Goal: Transaction & Acquisition: Purchase product/service

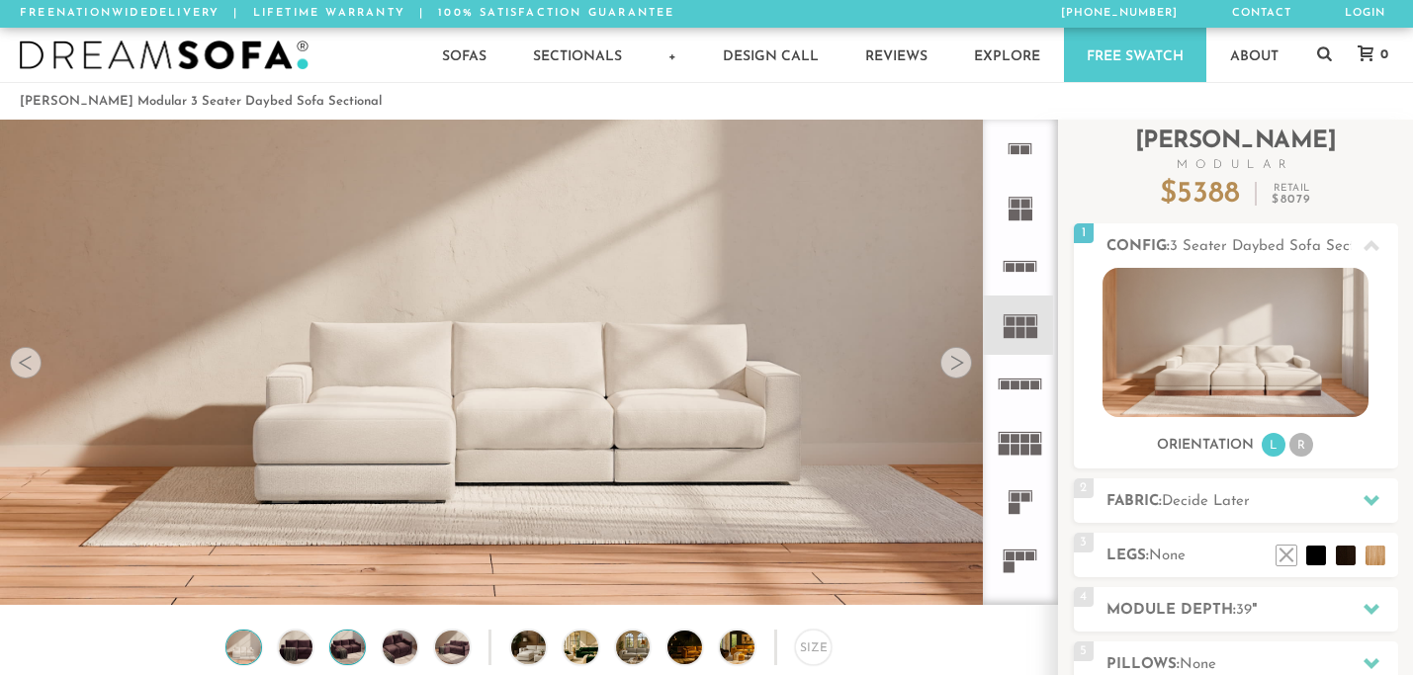
scroll to position [300, 0]
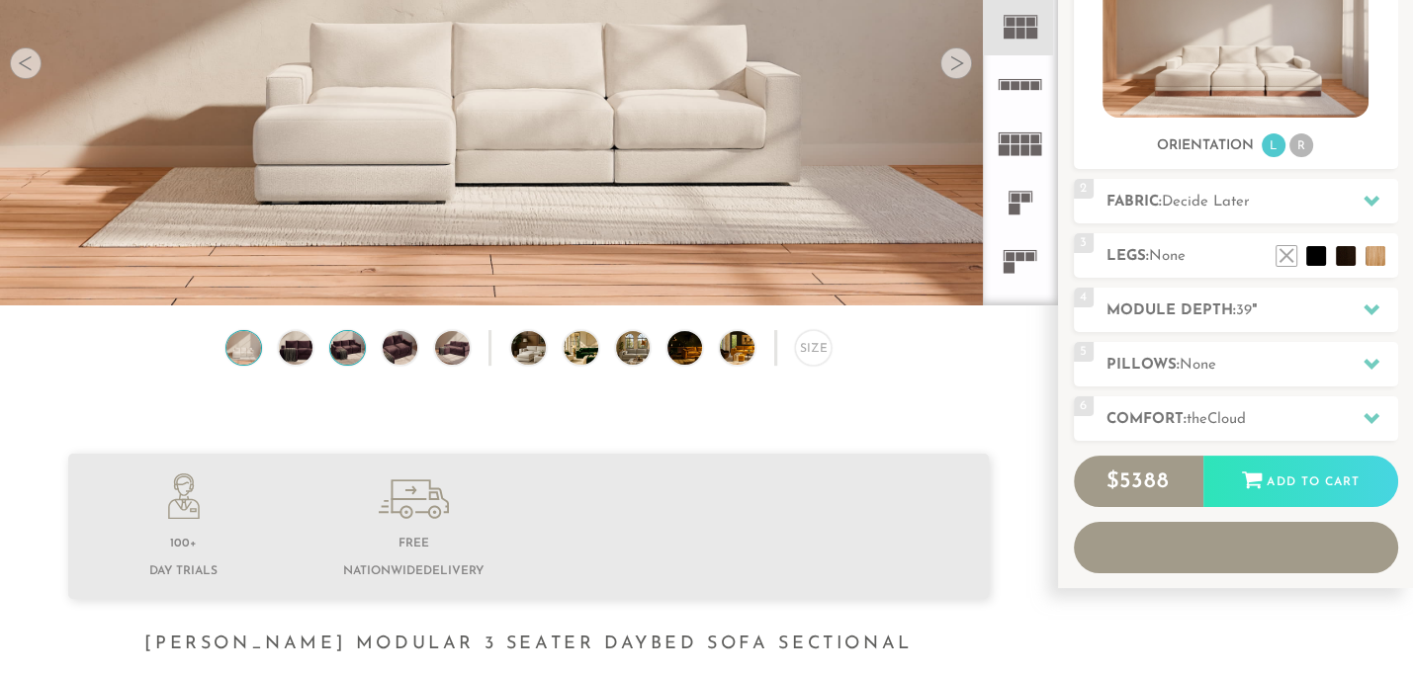
click at [353, 352] on img at bounding box center [348, 348] width 42 height 35
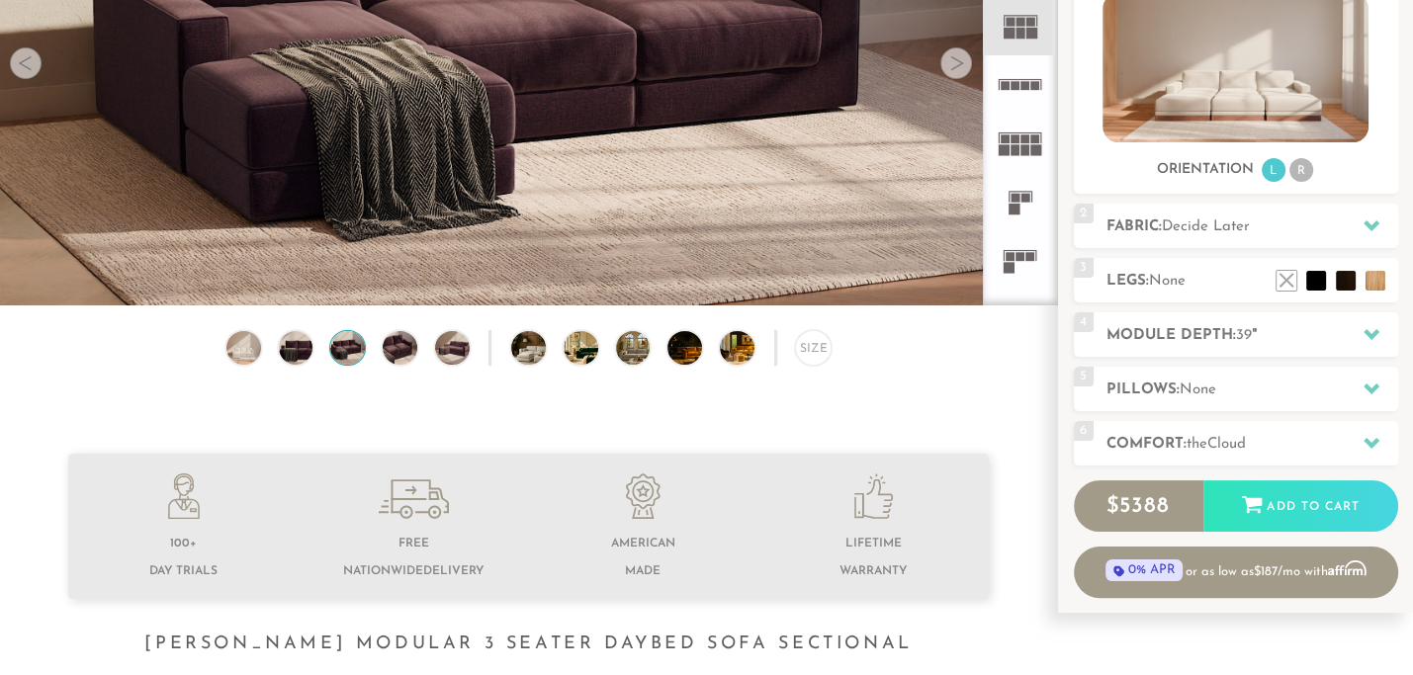
scroll to position [0, 0]
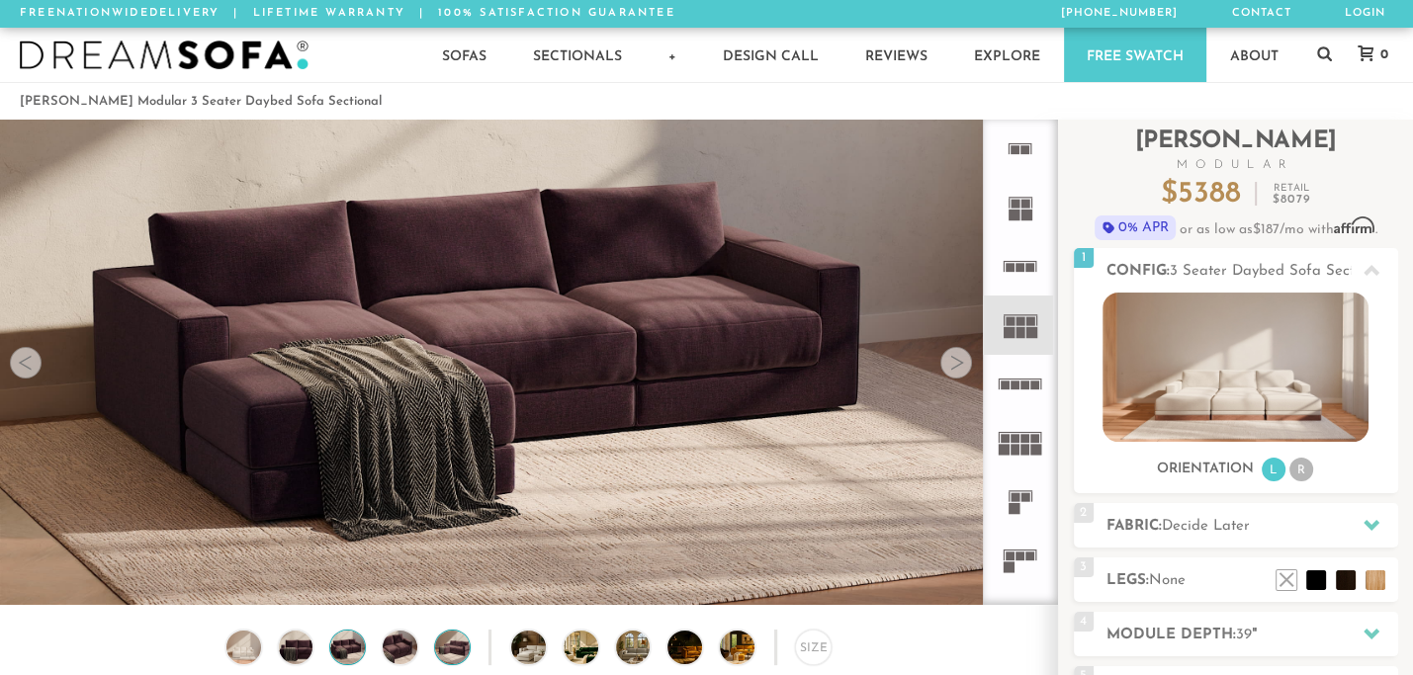
click at [453, 653] on img at bounding box center [453, 648] width 42 height 35
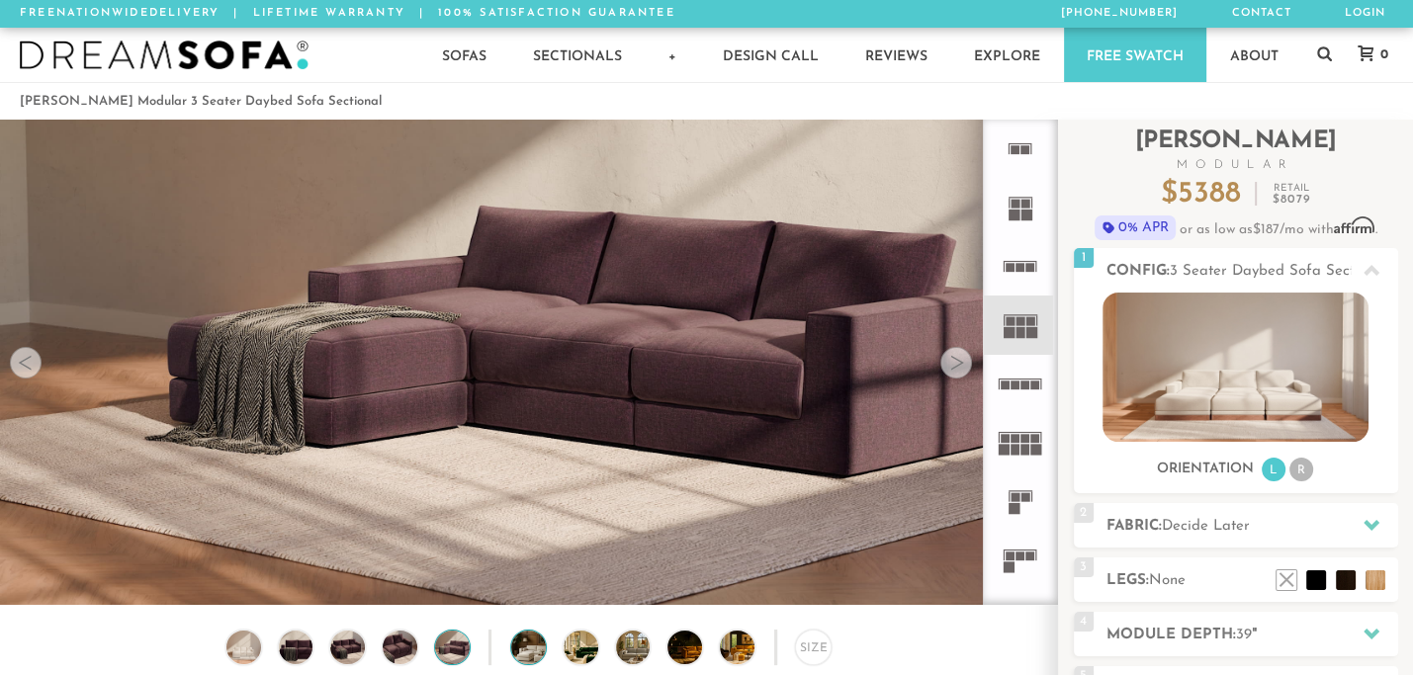
click at [537, 652] on img at bounding box center [541, 648] width 61 height 35
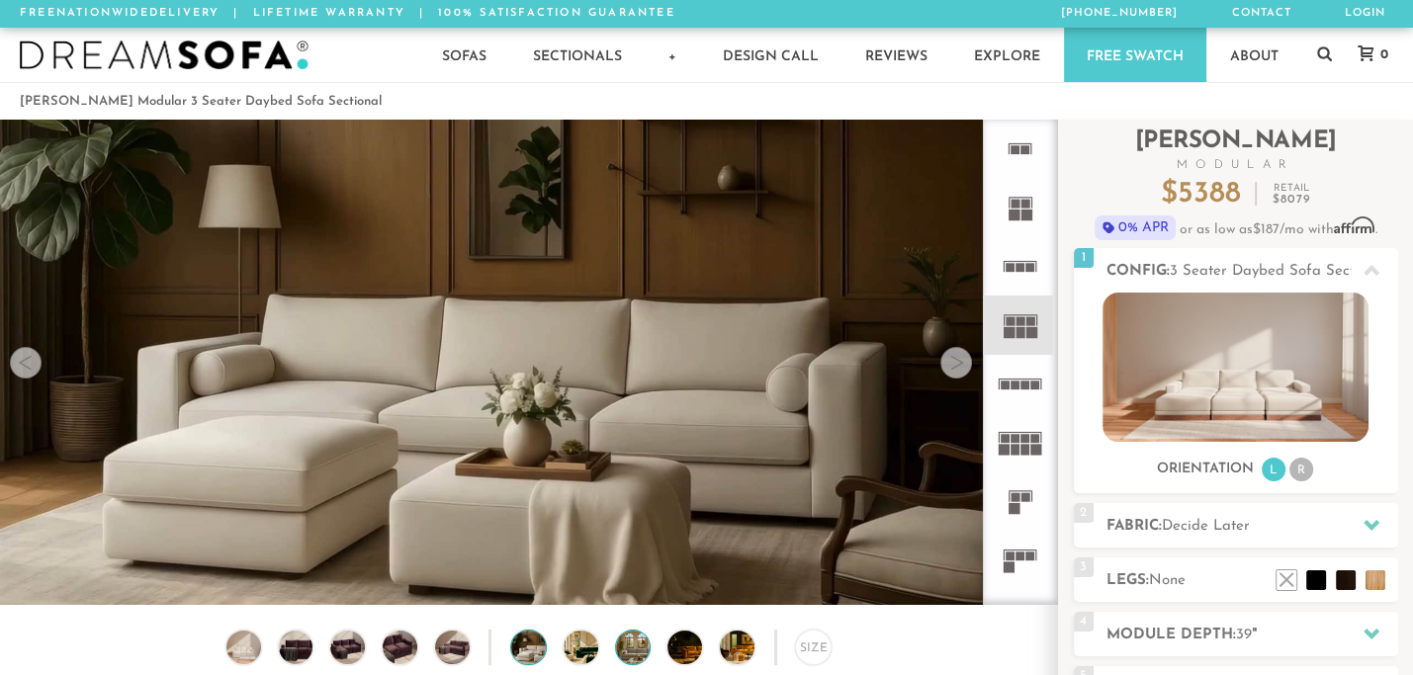
click at [616, 651] on img at bounding box center [646, 648] width 61 height 35
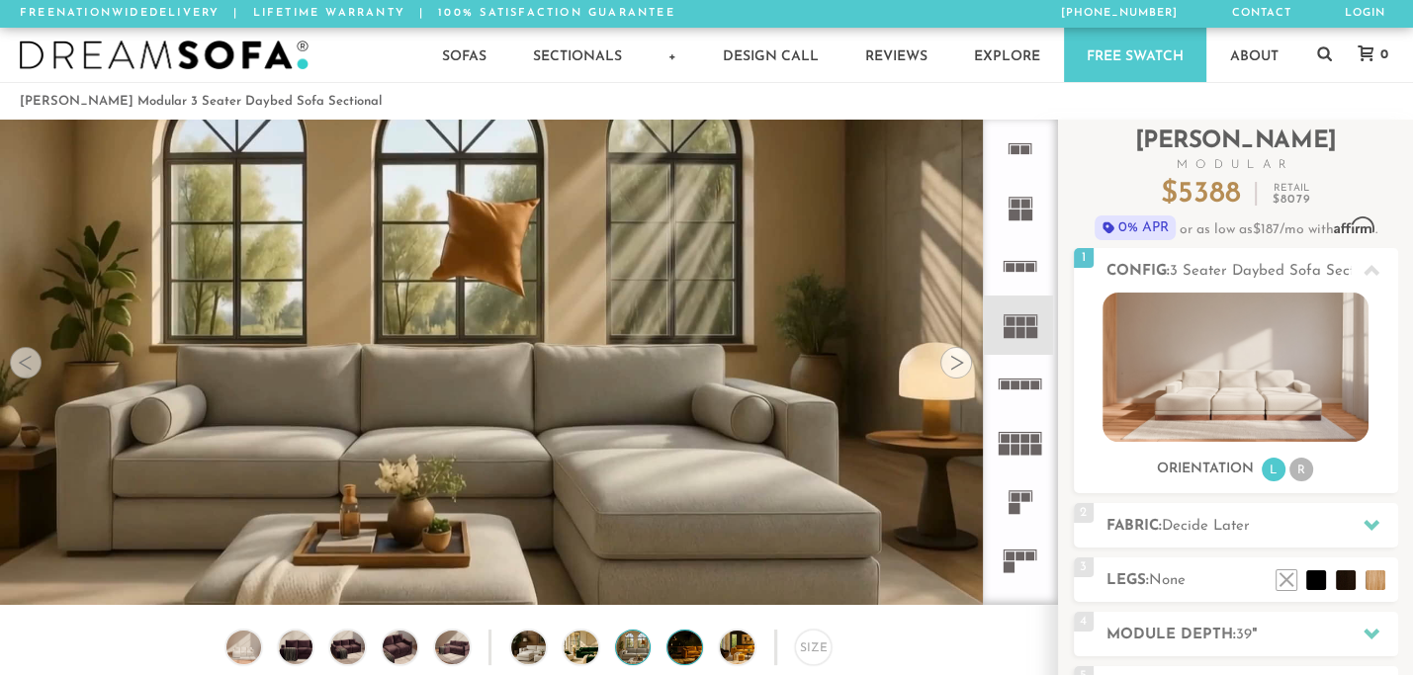
click at [687, 644] on img at bounding box center [697, 648] width 61 height 35
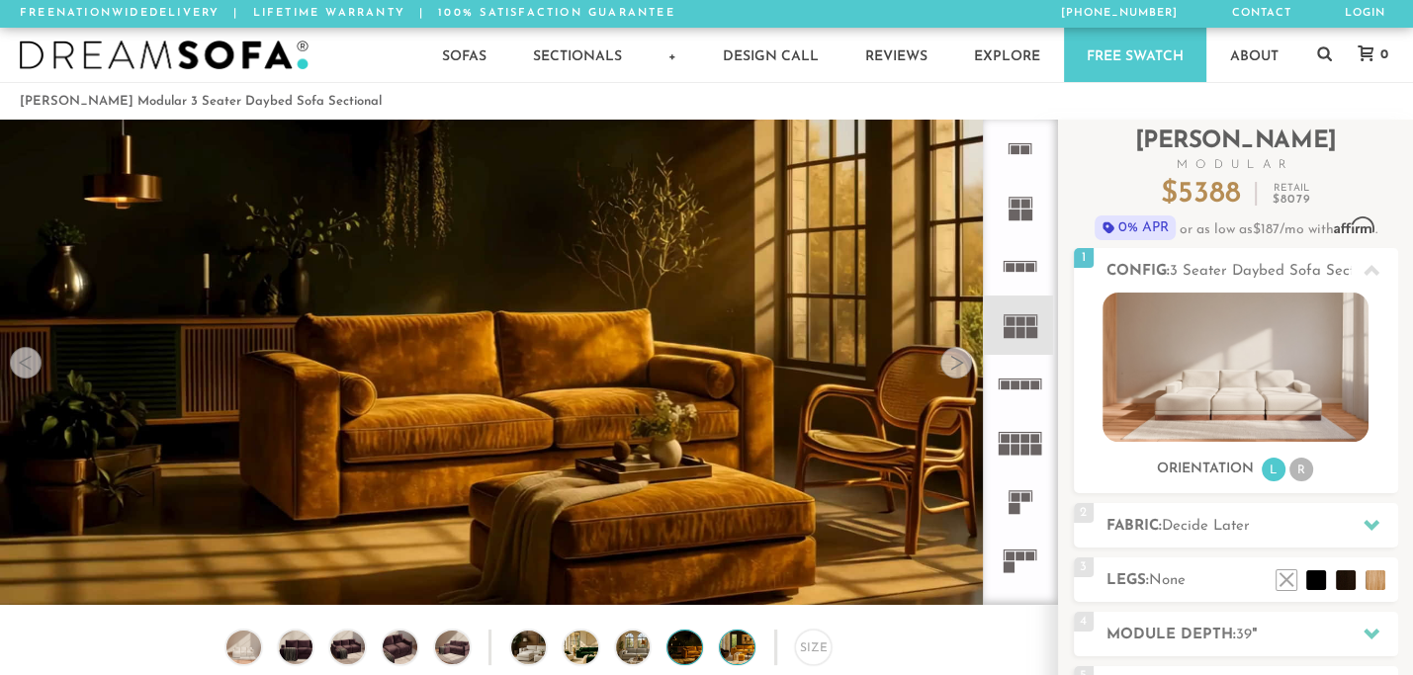
click at [733, 641] on img at bounding box center [750, 648] width 61 height 35
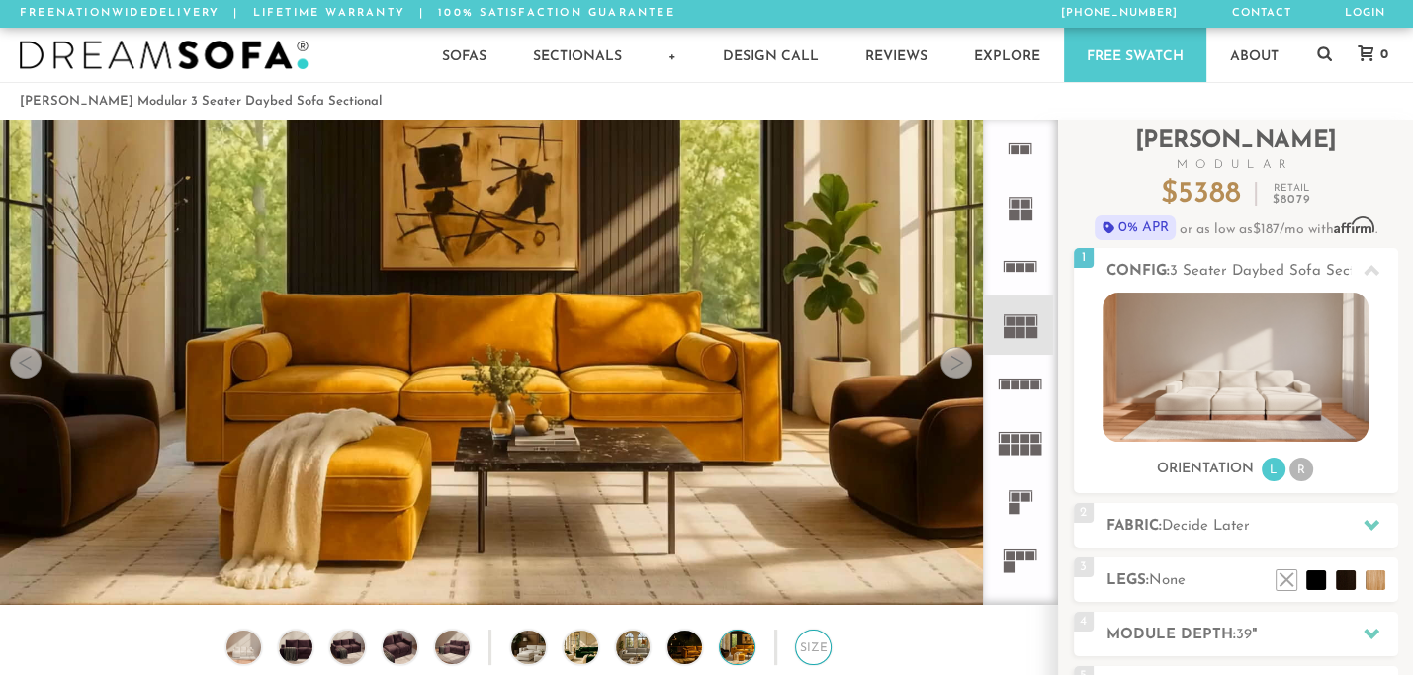
click at [822, 650] on div "Size" at bounding box center [813, 648] width 37 height 37
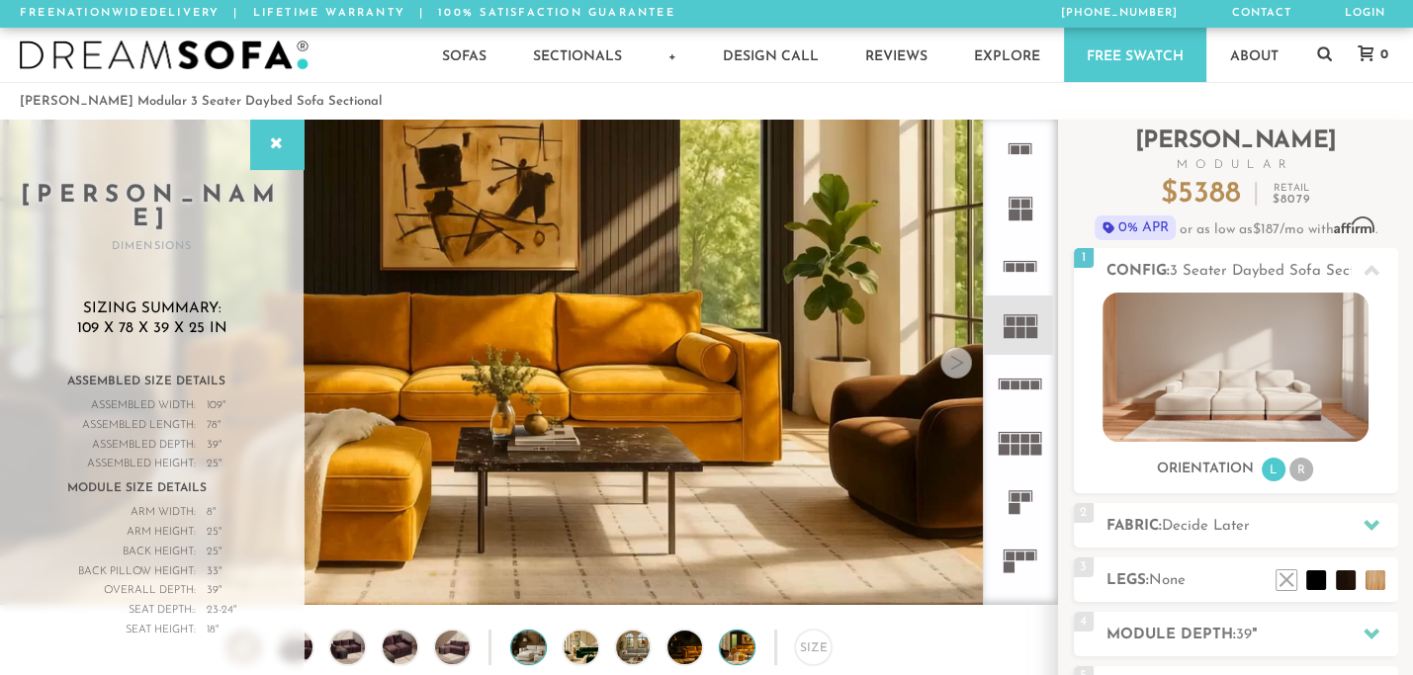
click at [526, 644] on img at bounding box center [541, 648] width 61 height 35
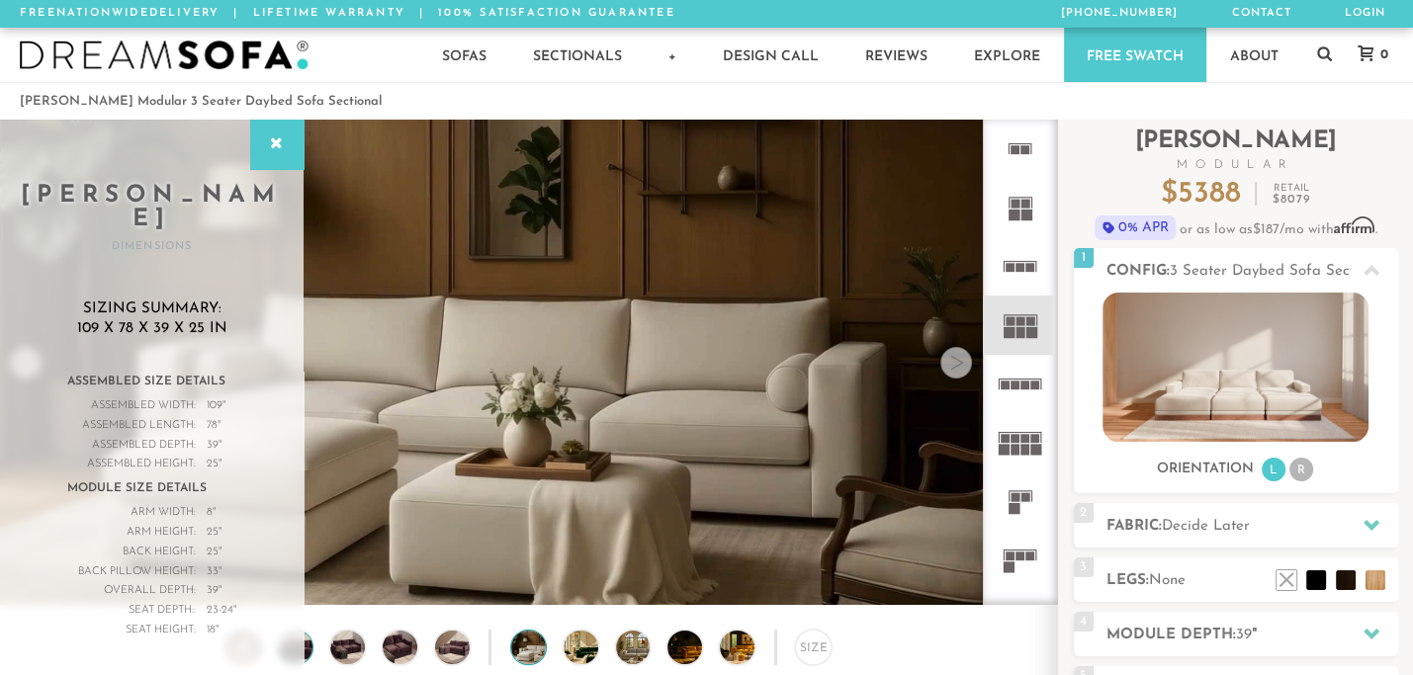
click at [307, 646] on img at bounding box center [296, 648] width 42 height 35
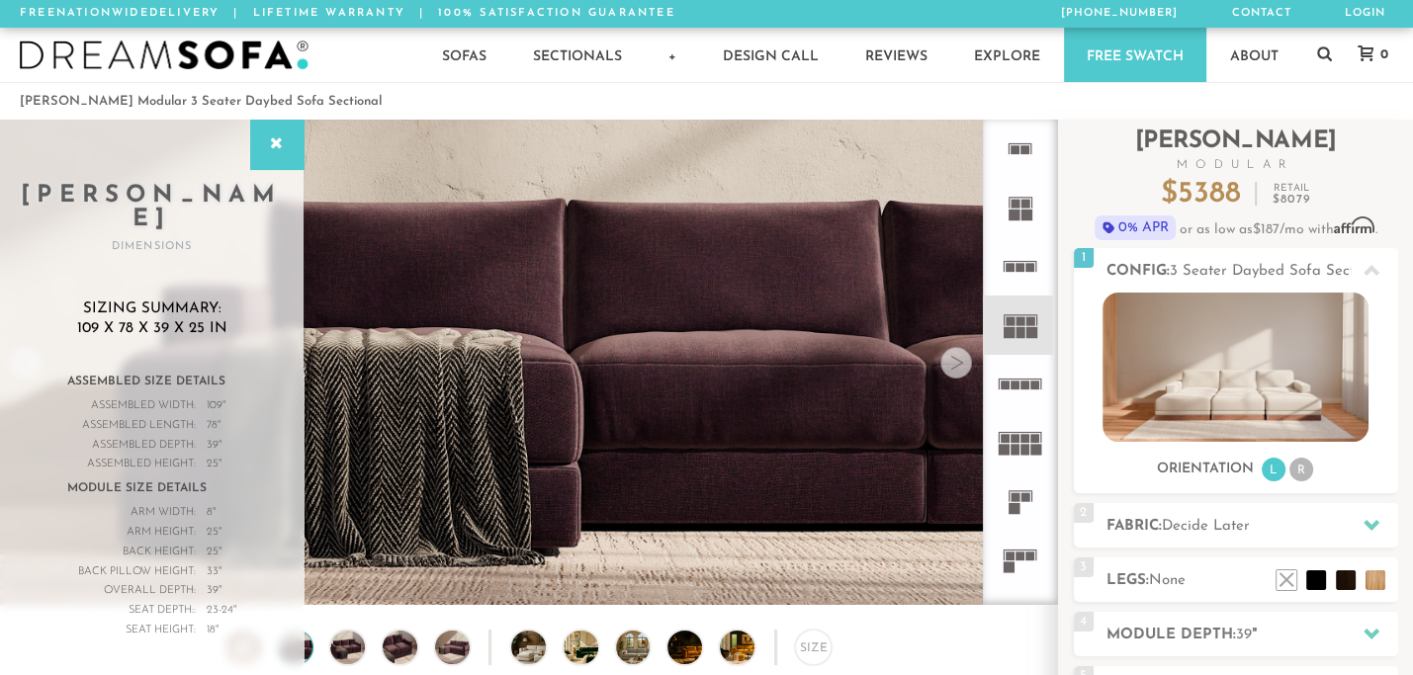
click at [914, 648] on div "Size" at bounding box center [528, 653] width 1057 height 46
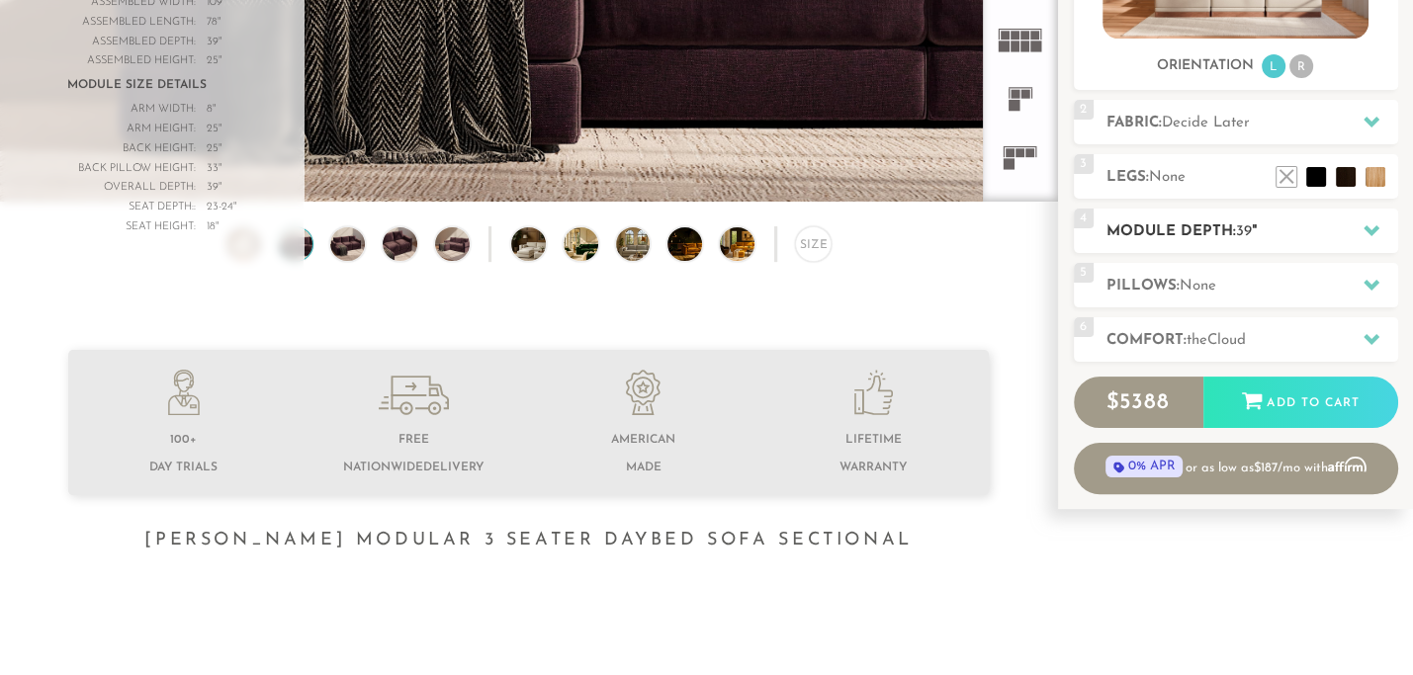
scroll to position [405, 0]
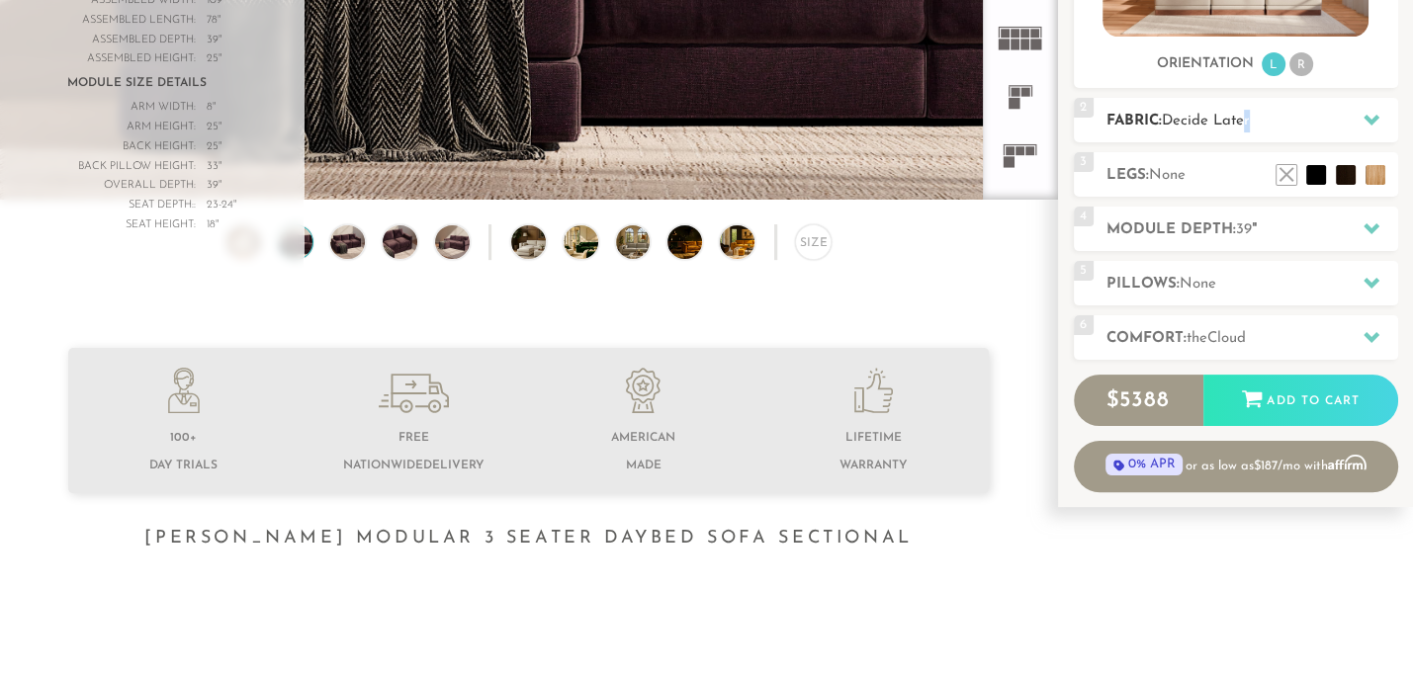
click at [1250, 122] on span "Decide Later" at bounding box center [1206, 121] width 88 height 15
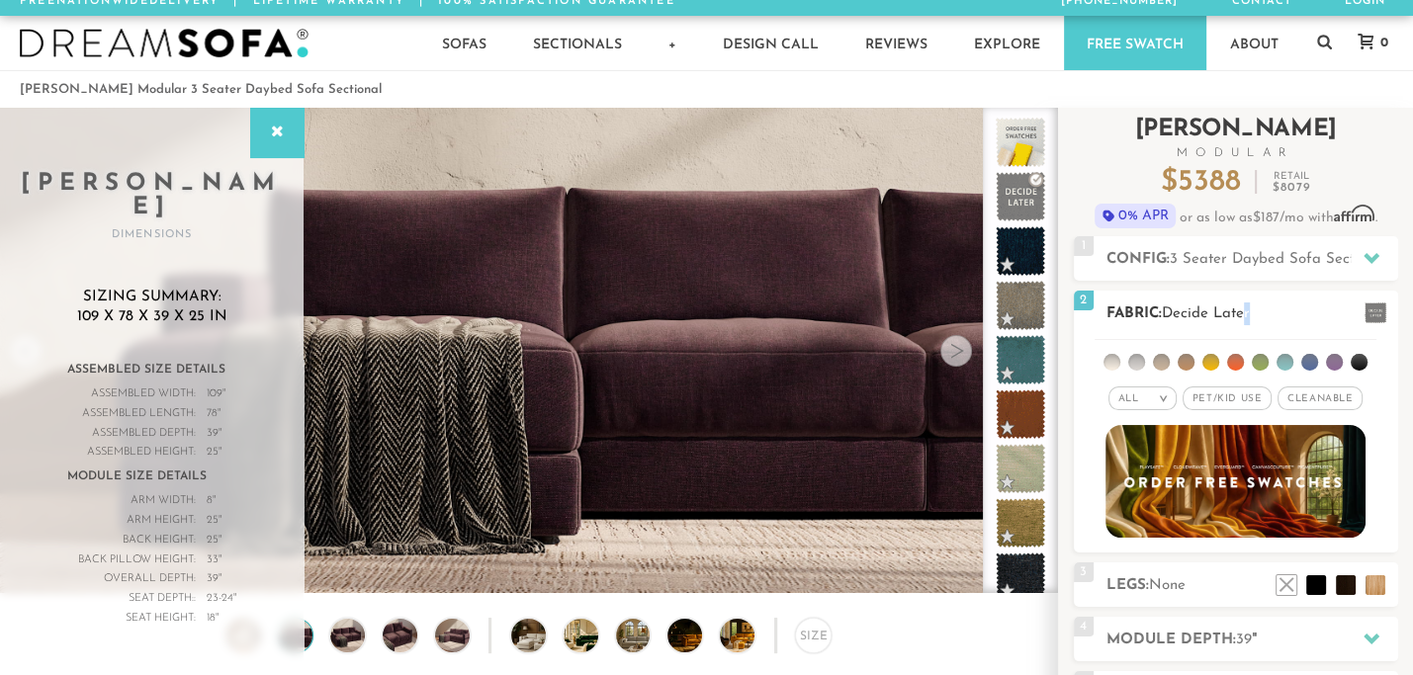
scroll to position [12, 0]
click at [1205, 359] on li at bounding box center [1210, 362] width 17 height 17
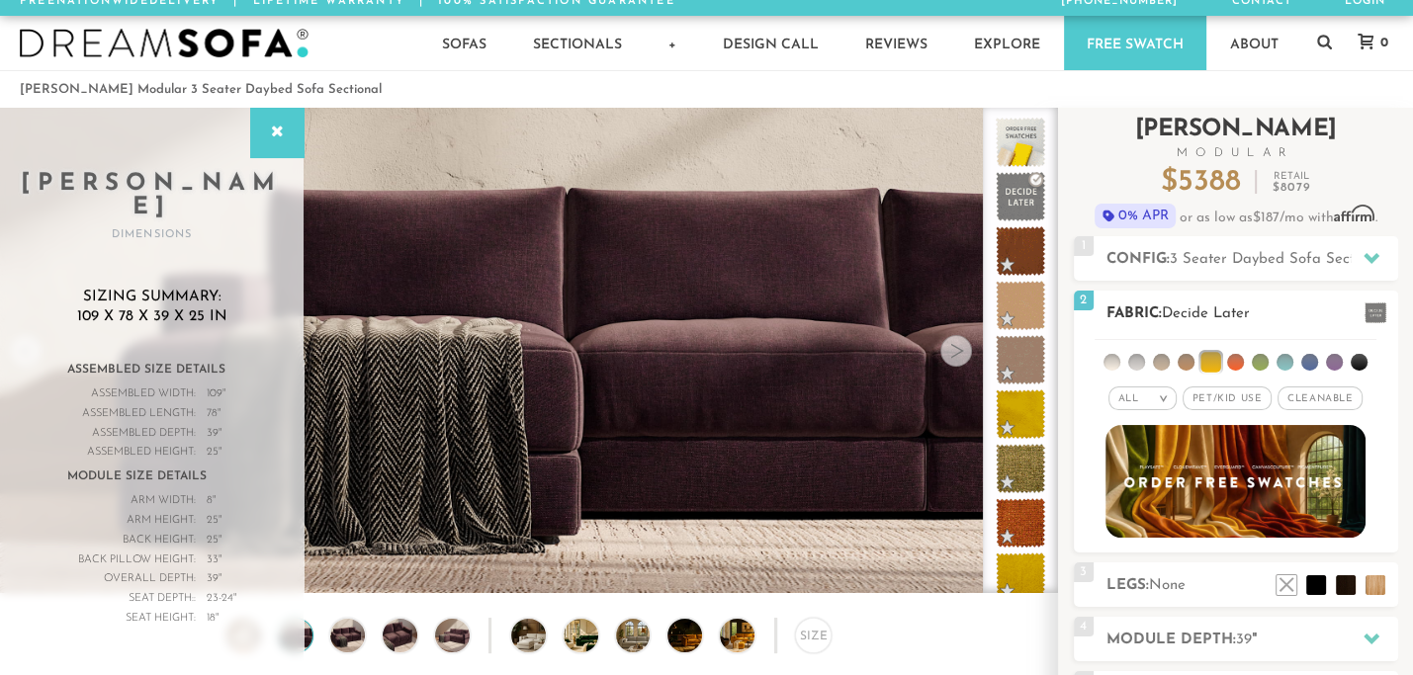
click at [1164, 403] on div "All >" at bounding box center [1142, 399] width 68 height 24
click at [1190, 408] on span "Pet/Kid Use x" at bounding box center [1226, 399] width 89 height 24
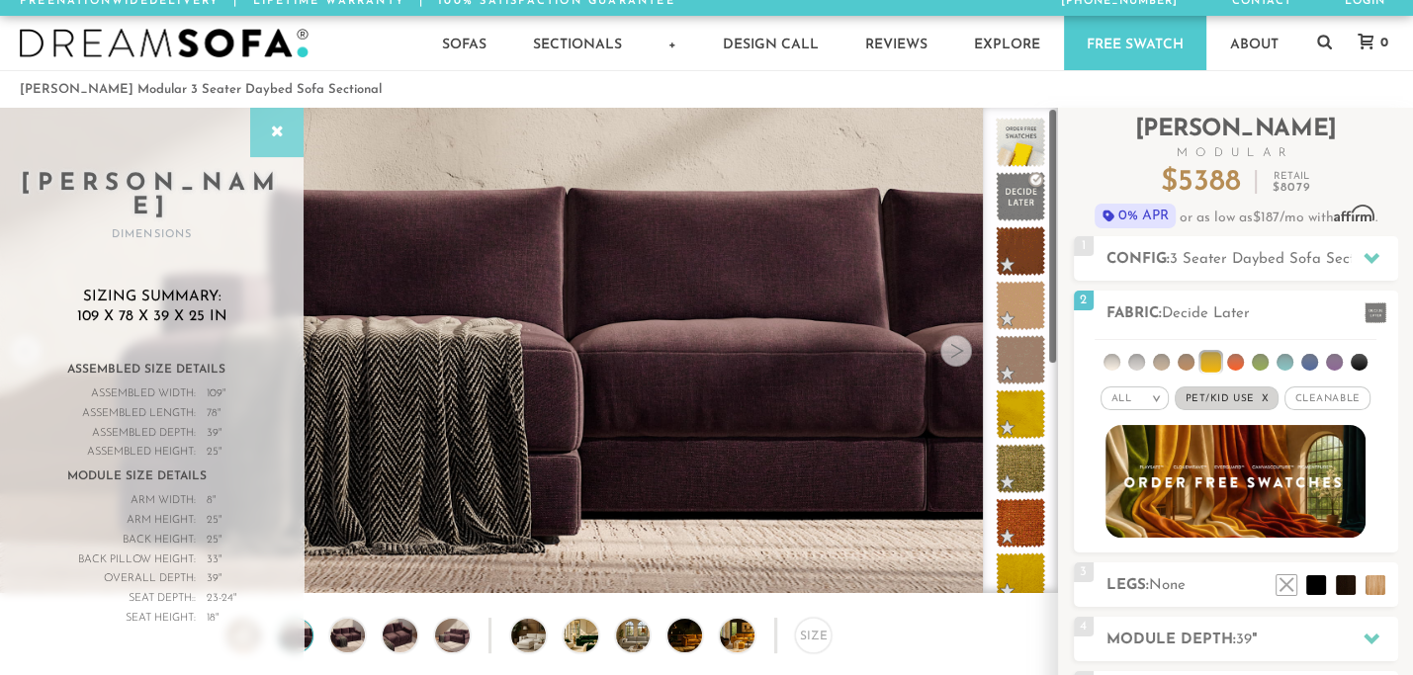
click at [277, 141] on div at bounding box center [276, 132] width 53 height 49
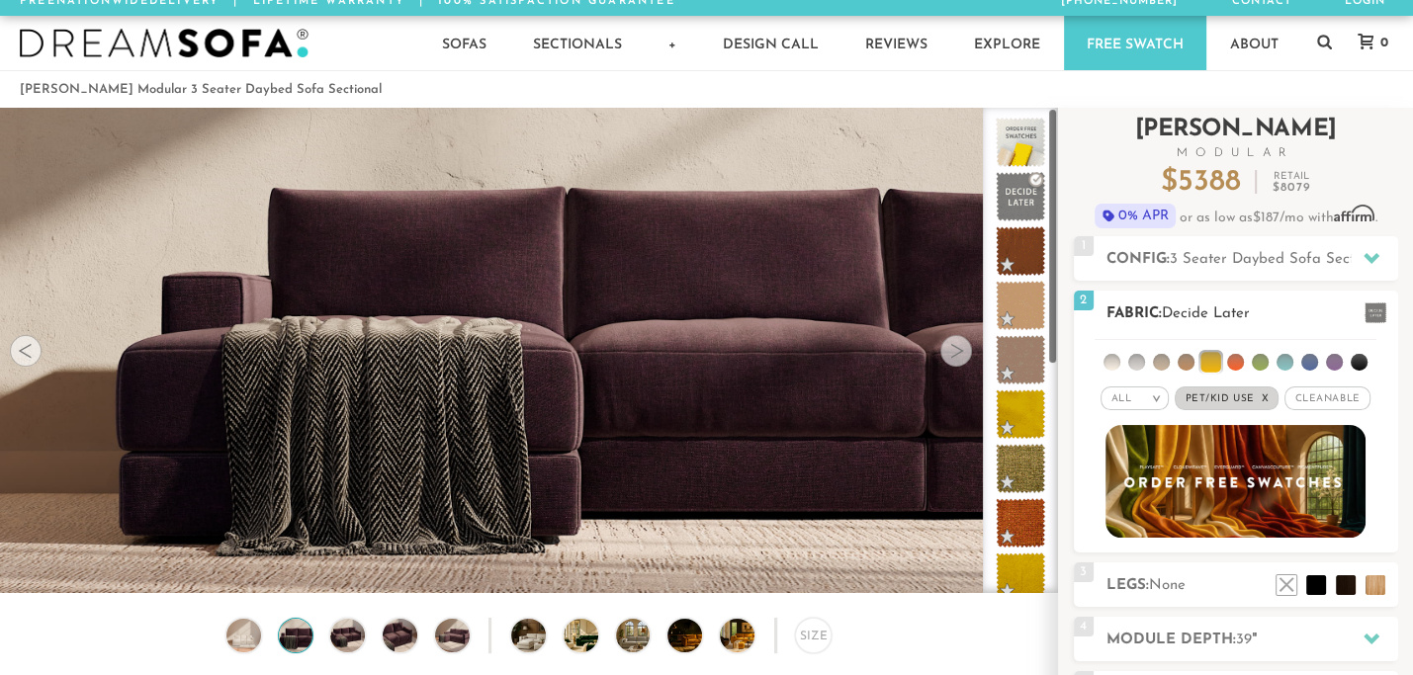
click at [1321, 398] on span "Cleanable x" at bounding box center [1326, 399] width 85 height 24
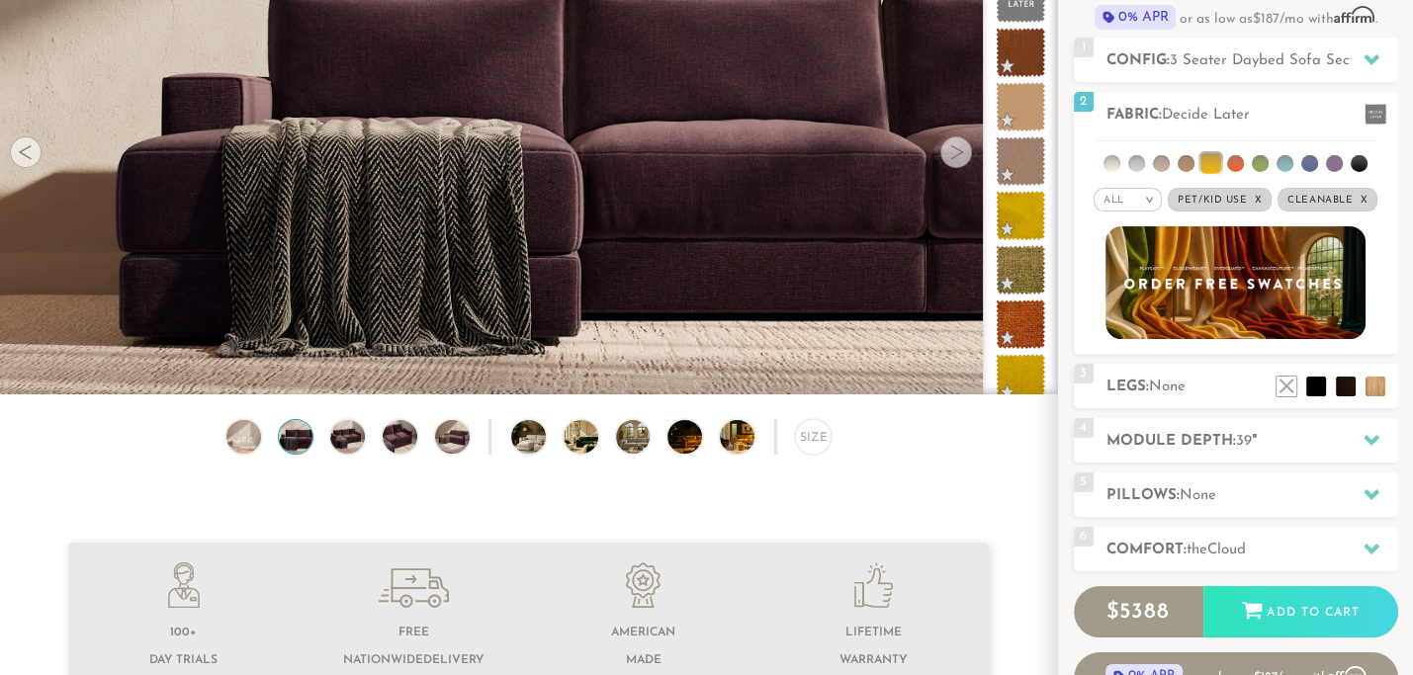
scroll to position [213, 0]
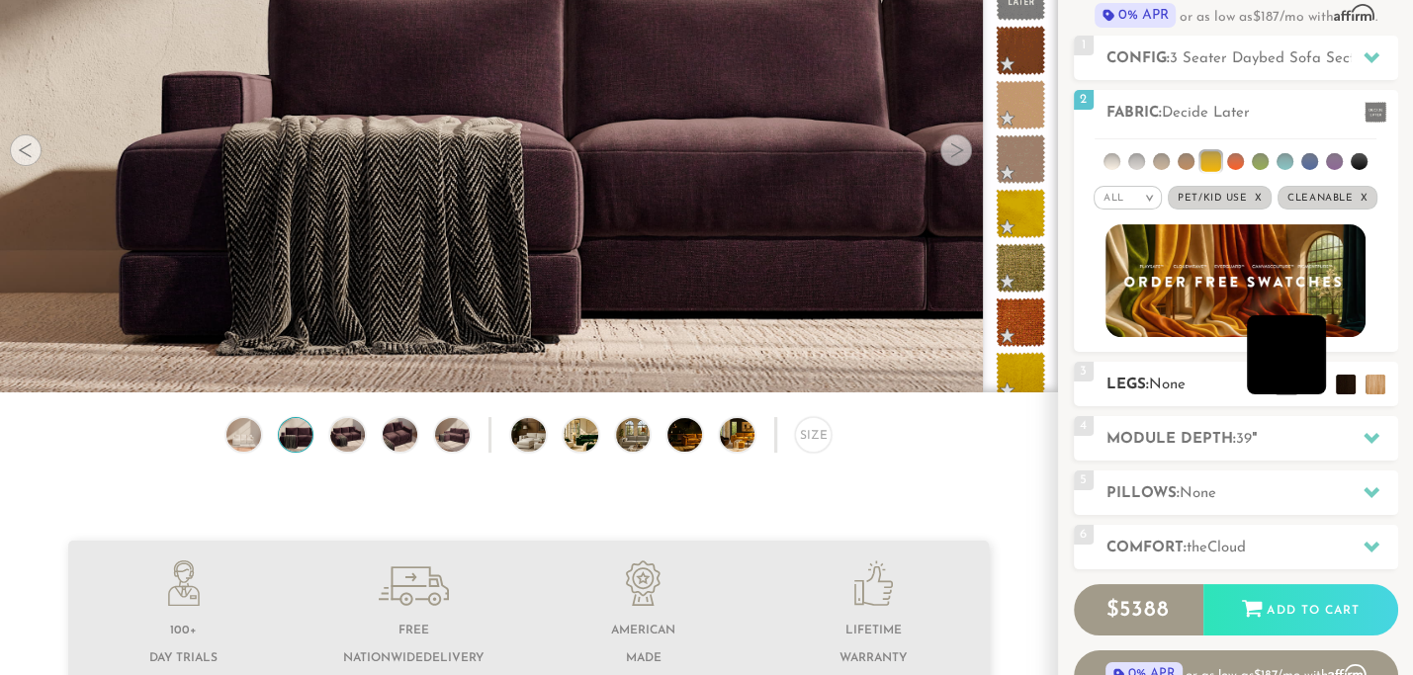
click at [1316, 387] on li at bounding box center [1286, 354] width 79 height 79
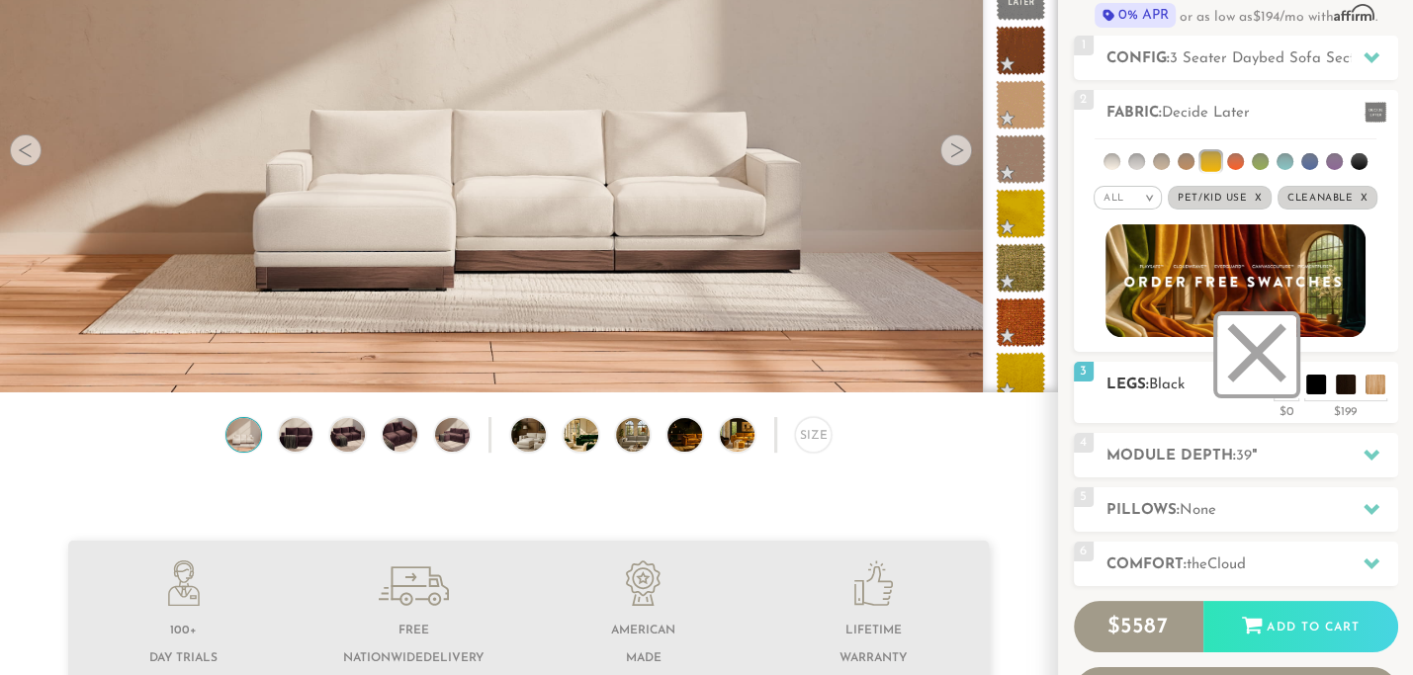
click at [1285, 383] on li at bounding box center [1256, 354] width 79 height 79
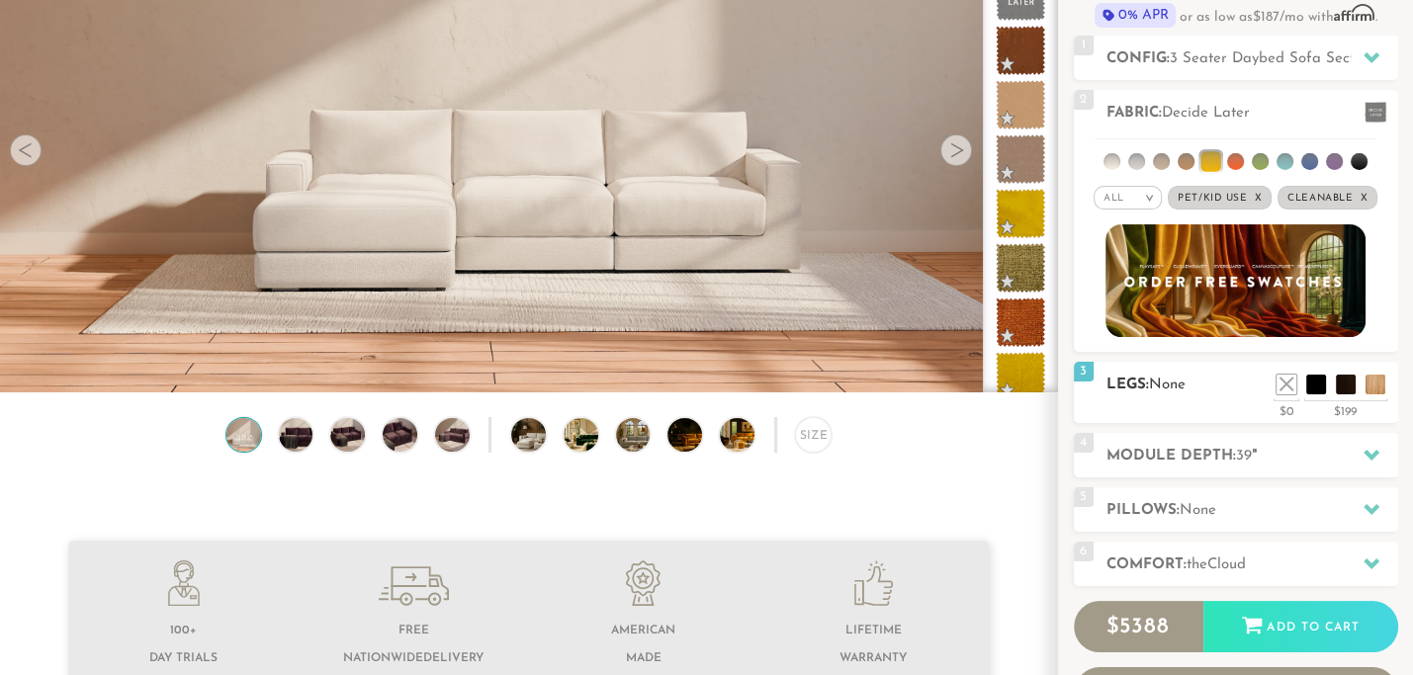
click at [1333, 386] on ul at bounding box center [1330, 380] width 119 height 30
click at [1323, 385] on li at bounding box center [1315, 354] width 79 height 79
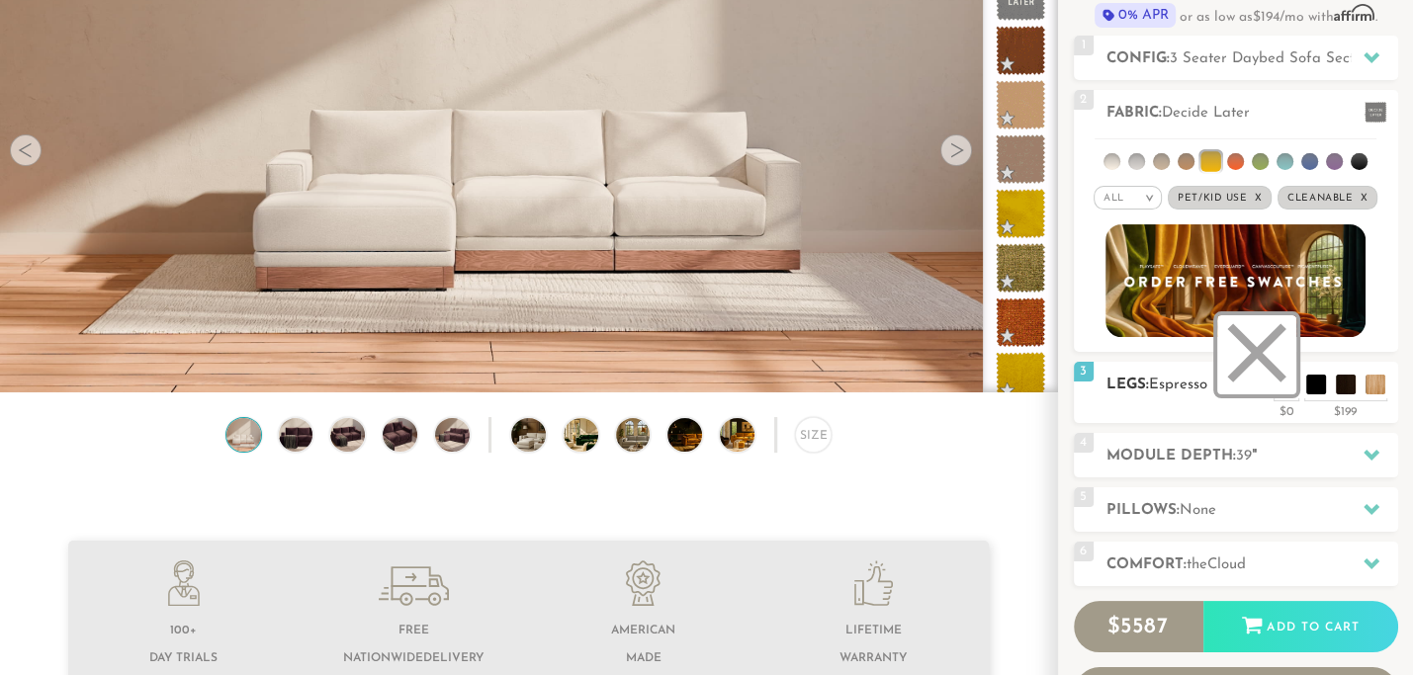
click at [1285, 383] on li at bounding box center [1256, 354] width 79 height 79
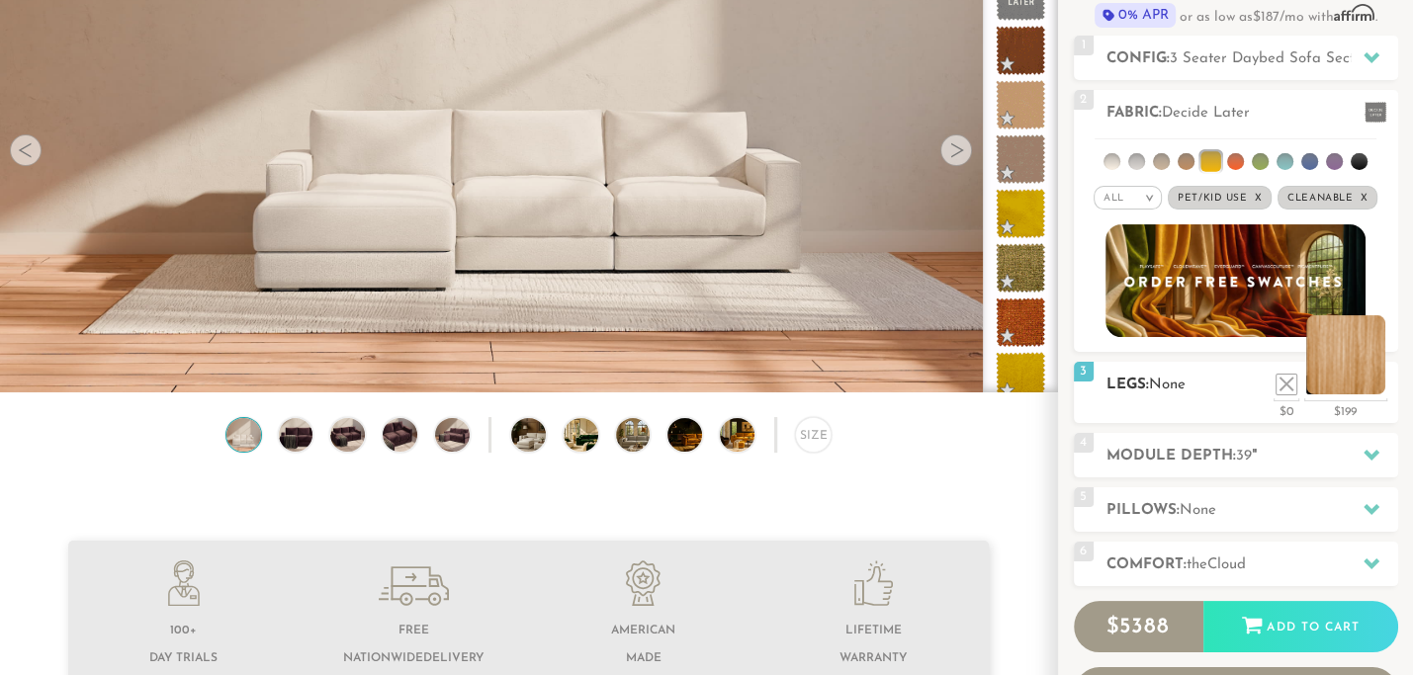
click at [1372, 393] on li at bounding box center [1345, 354] width 79 height 79
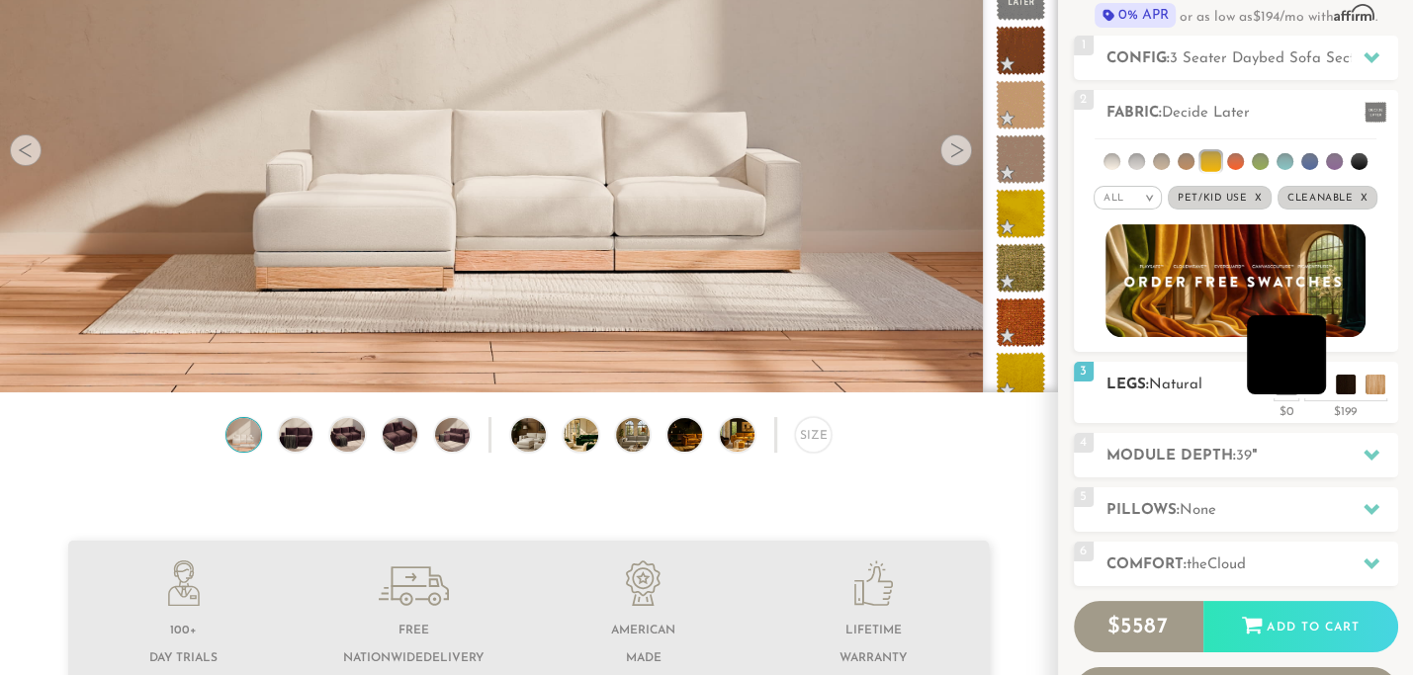
click at [1317, 390] on li at bounding box center [1286, 354] width 79 height 79
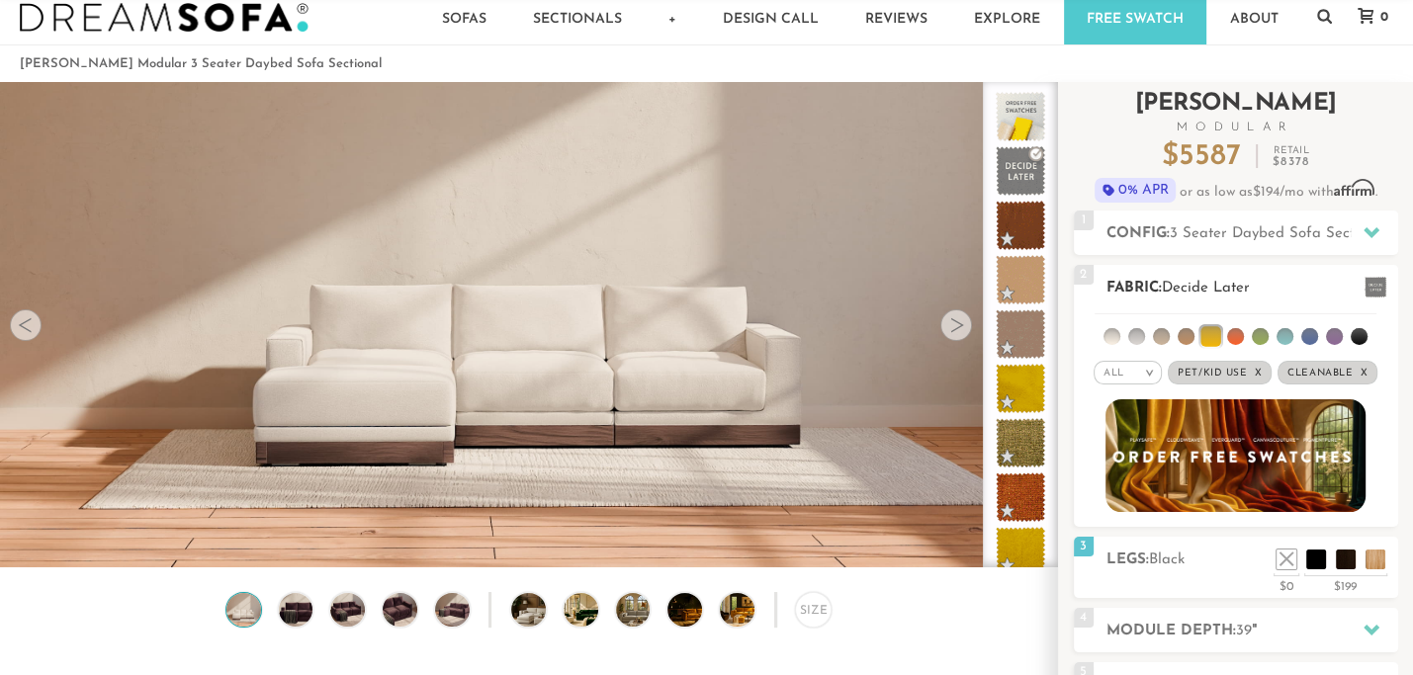
scroll to position [0, 0]
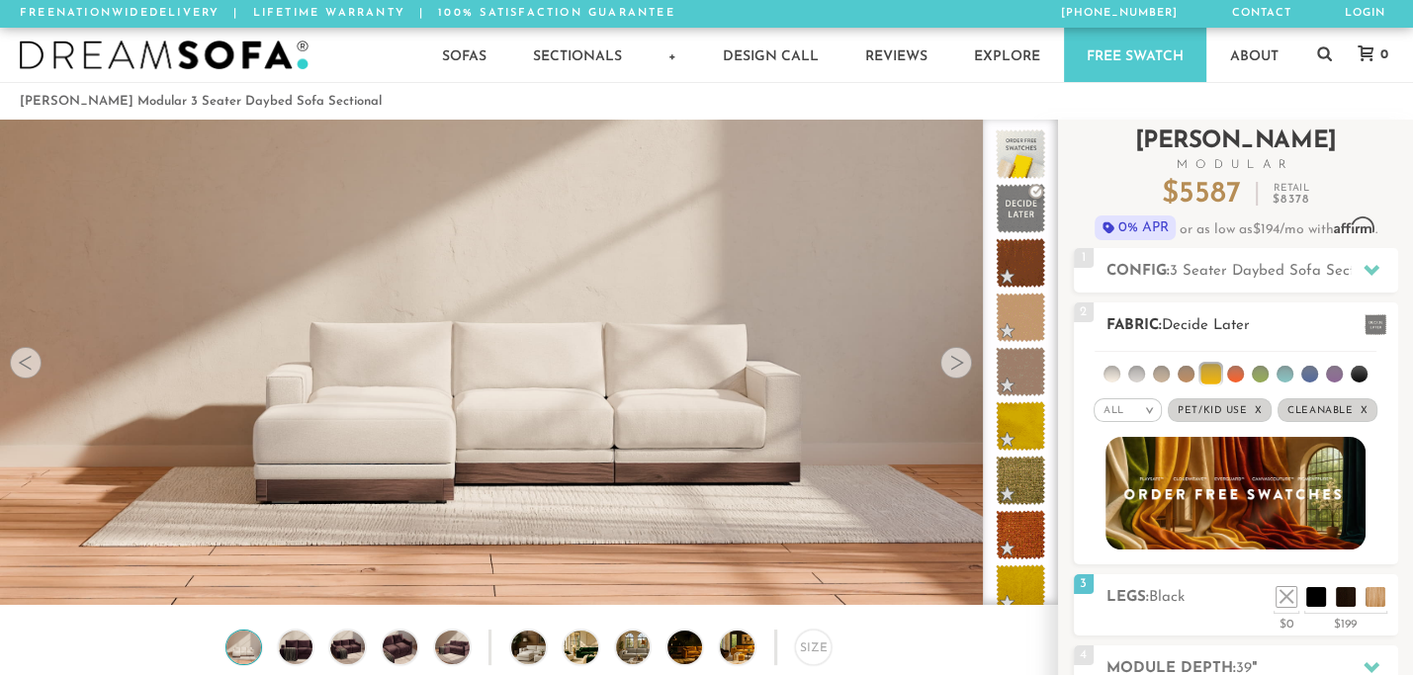
click at [1187, 376] on li at bounding box center [1186, 374] width 17 height 17
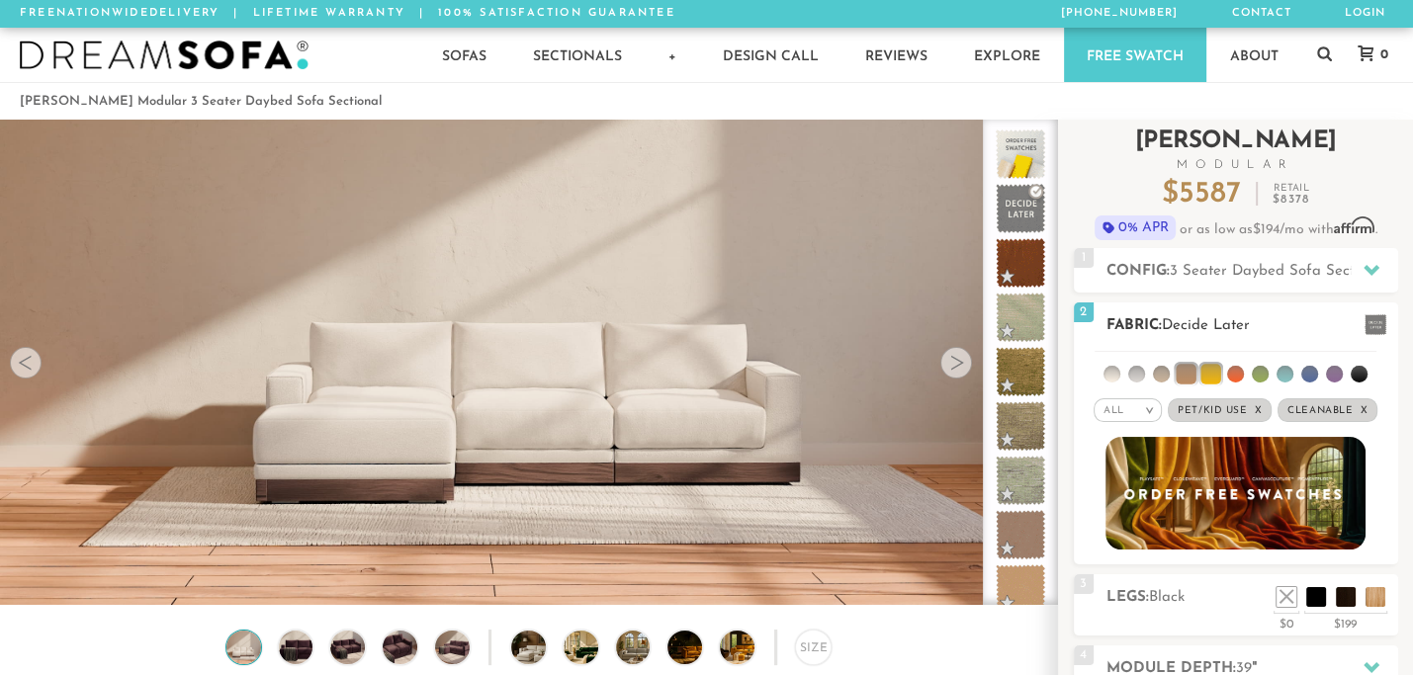
click at [1327, 376] on li at bounding box center [1334, 374] width 17 height 17
click at [1236, 373] on li at bounding box center [1235, 374] width 17 height 17
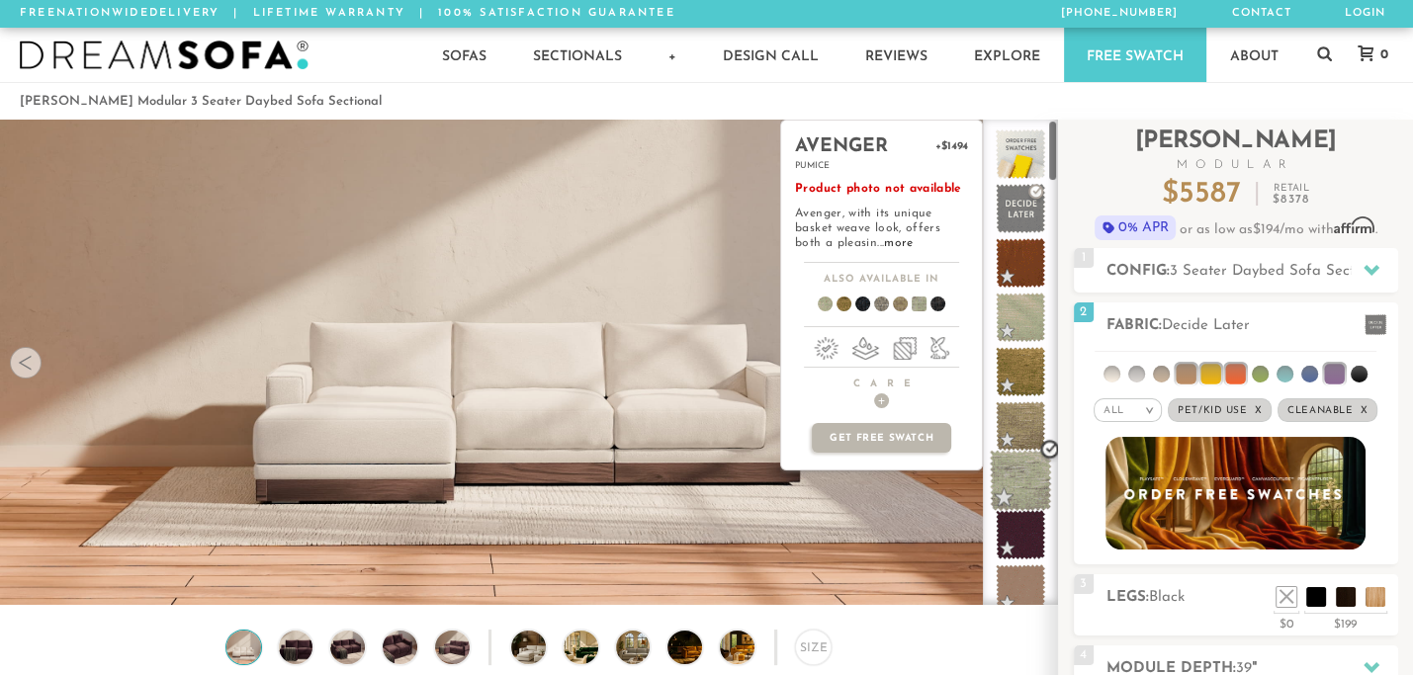
click at [1006, 466] on span at bounding box center [1021, 481] width 62 height 62
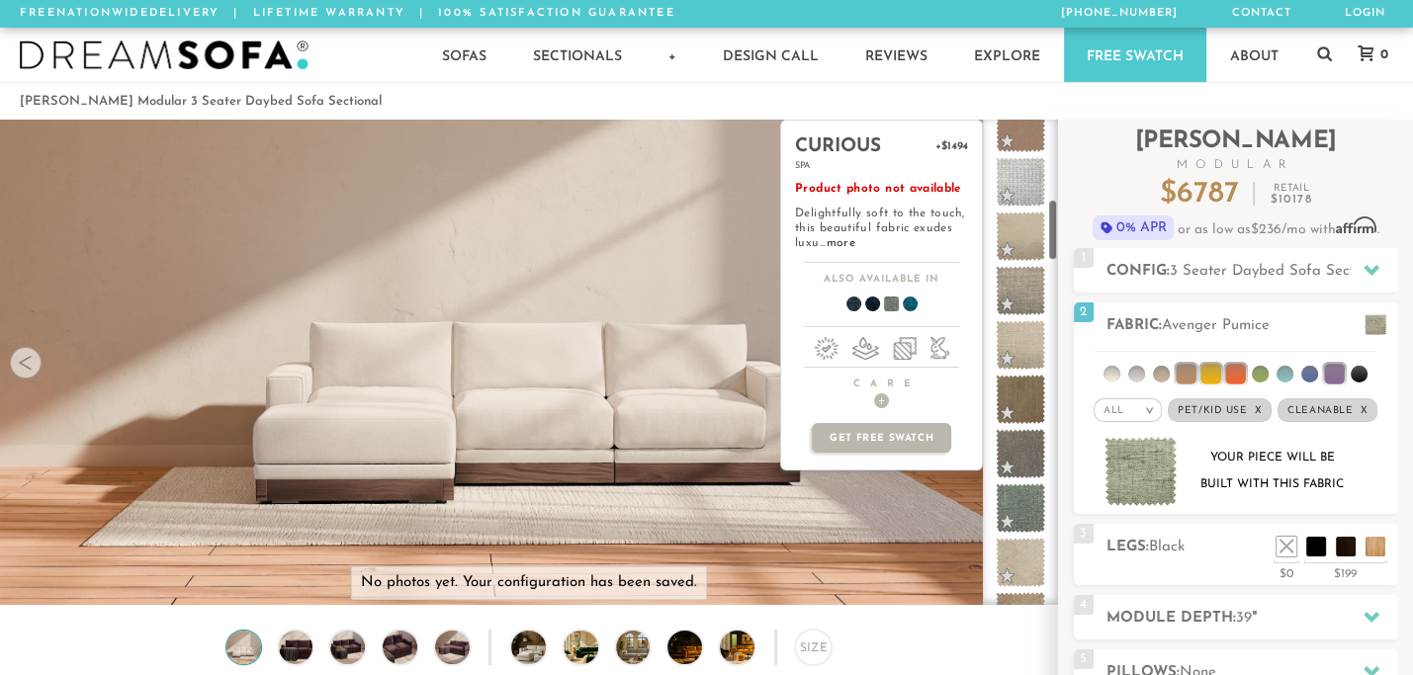
scroll to position [626, 0]
click at [1033, 343] on span at bounding box center [1021, 344] width 62 height 62
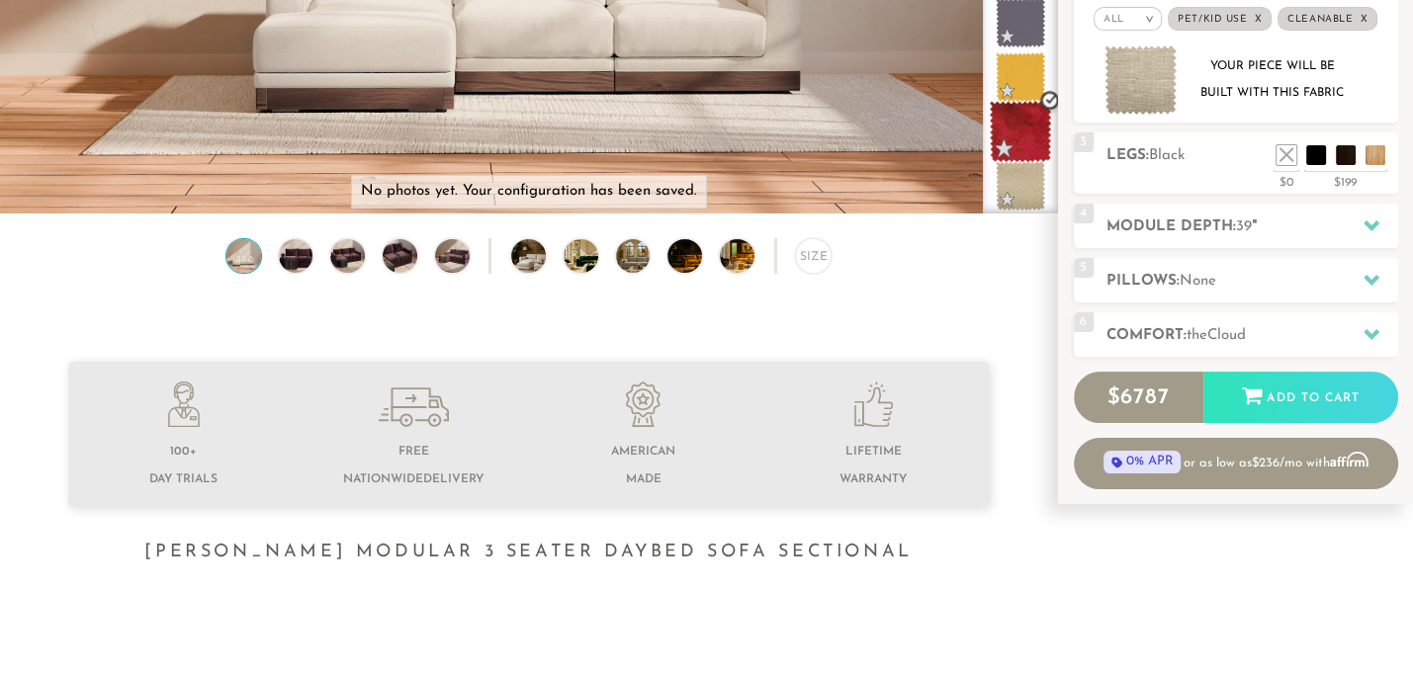
scroll to position [395, 0]
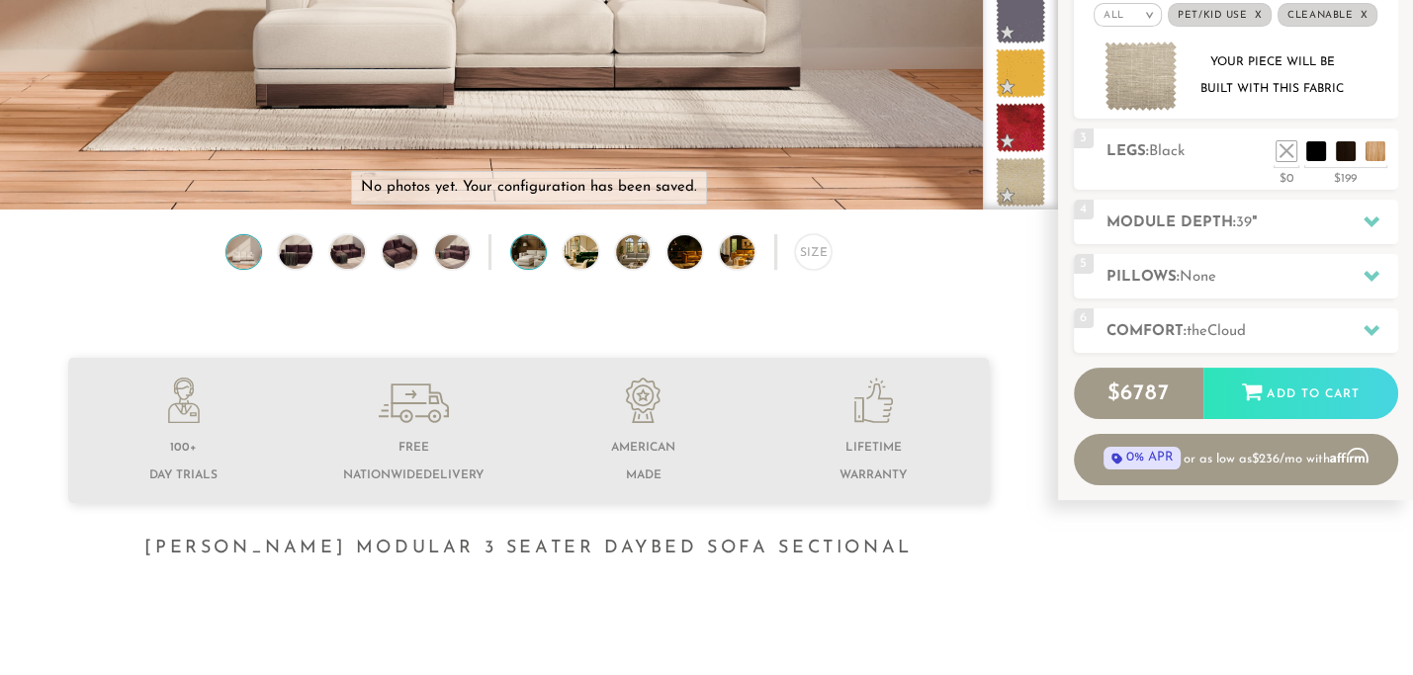
click at [518, 259] on img at bounding box center [541, 252] width 61 height 35
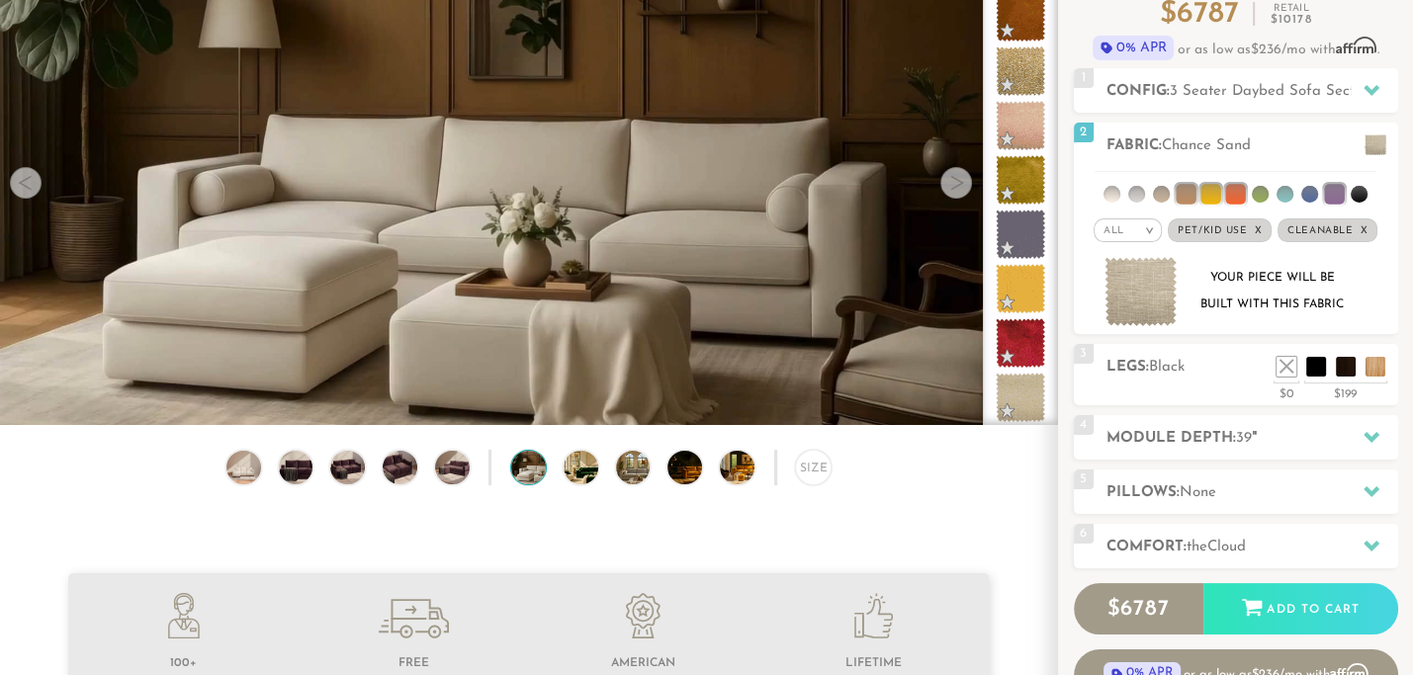
scroll to position [170, 0]
